Goal: Find specific page/section: Find specific page/section

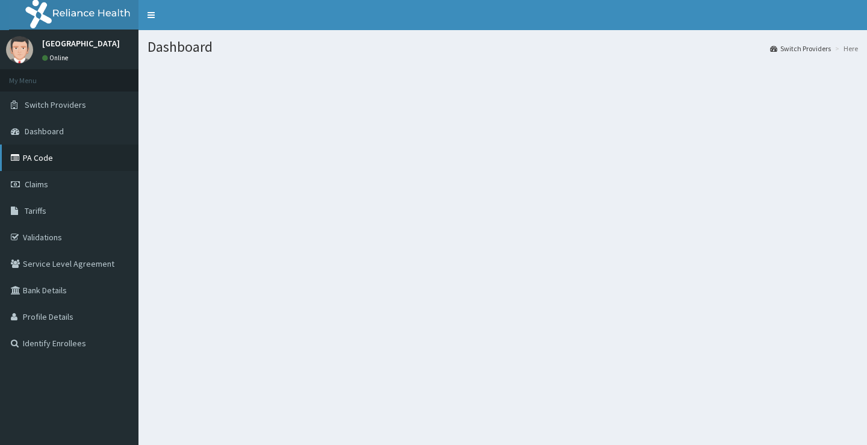
click at [46, 157] on link "PA Code" at bounding box center [69, 157] width 138 height 26
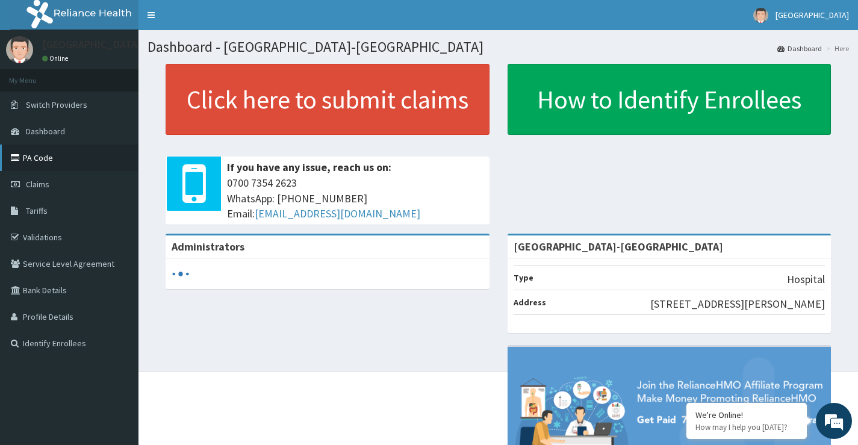
click at [34, 157] on link "PA Code" at bounding box center [69, 157] width 138 height 26
